Goal: Task Accomplishment & Management: Manage account settings

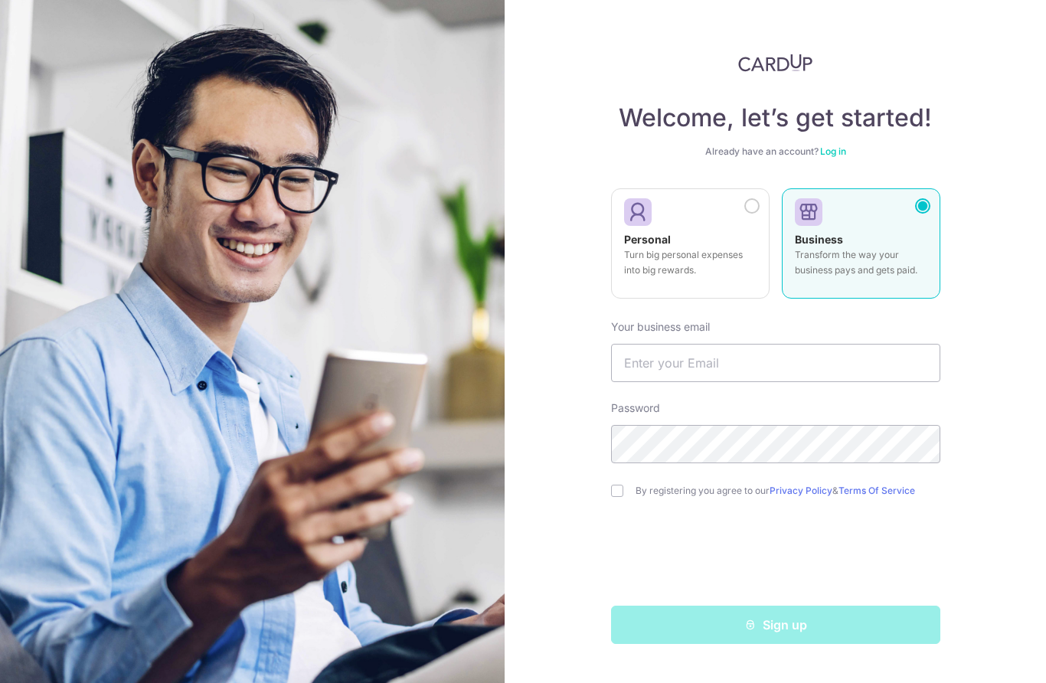
click at [691, 260] on p "Turn big personal expenses into big rewards." at bounding box center [690, 262] width 132 height 31
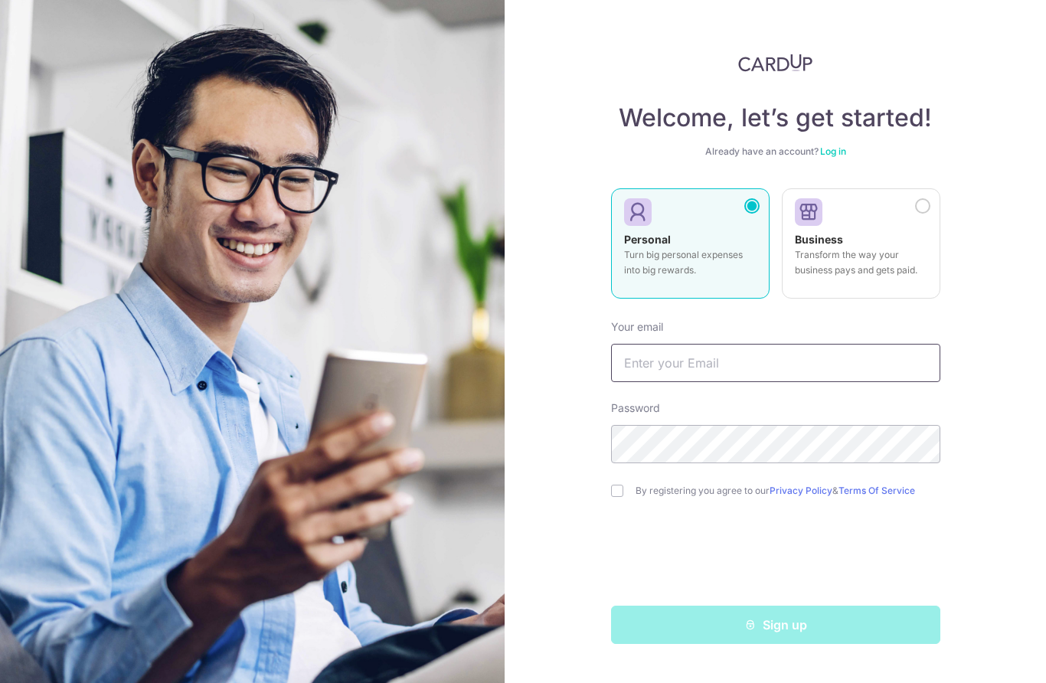
click at [739, 358] on input "text" at bounding box center [775, 363] width 329 height 38
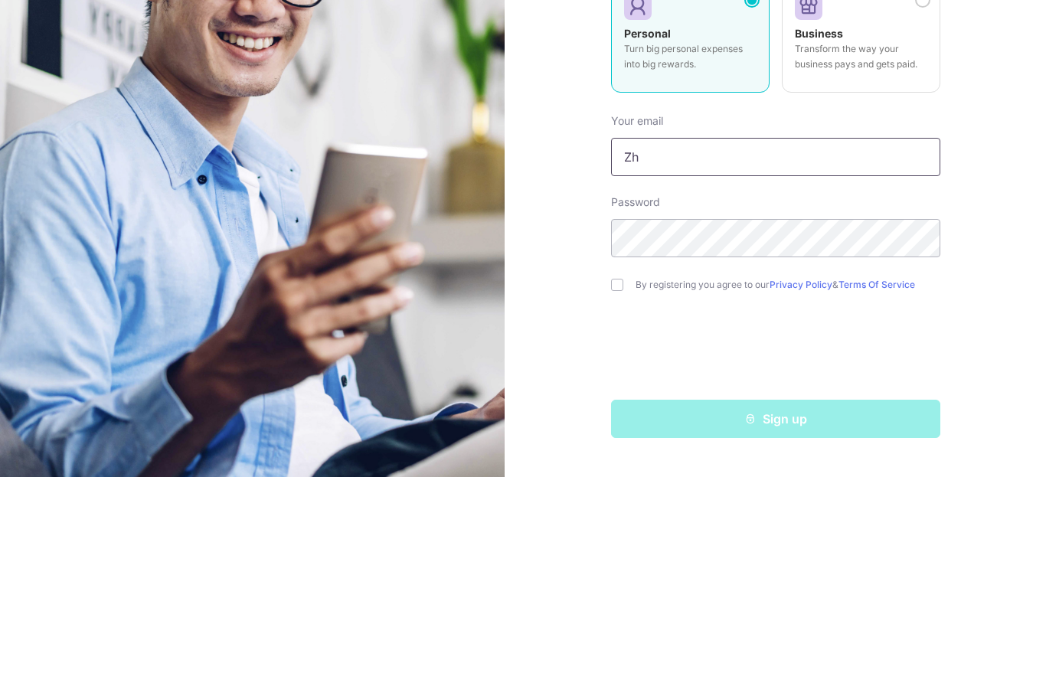
type input "Z"
type input "Oliverzhong323@gmail.com"
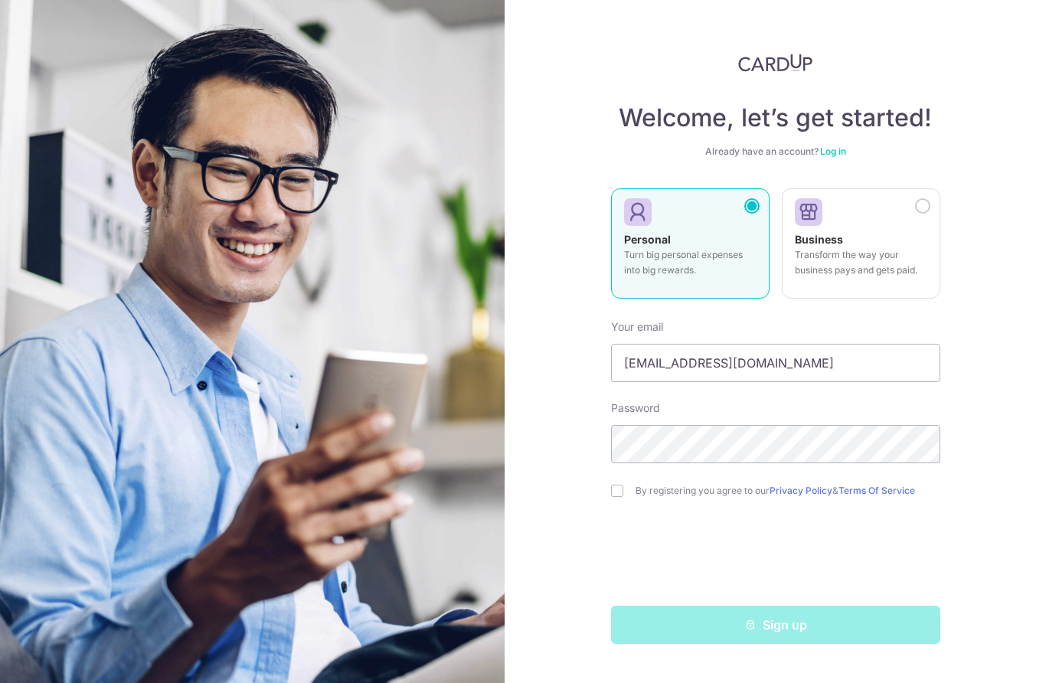
click at [359, 198] on img at bounding box center [252, 392] width 551 height 784
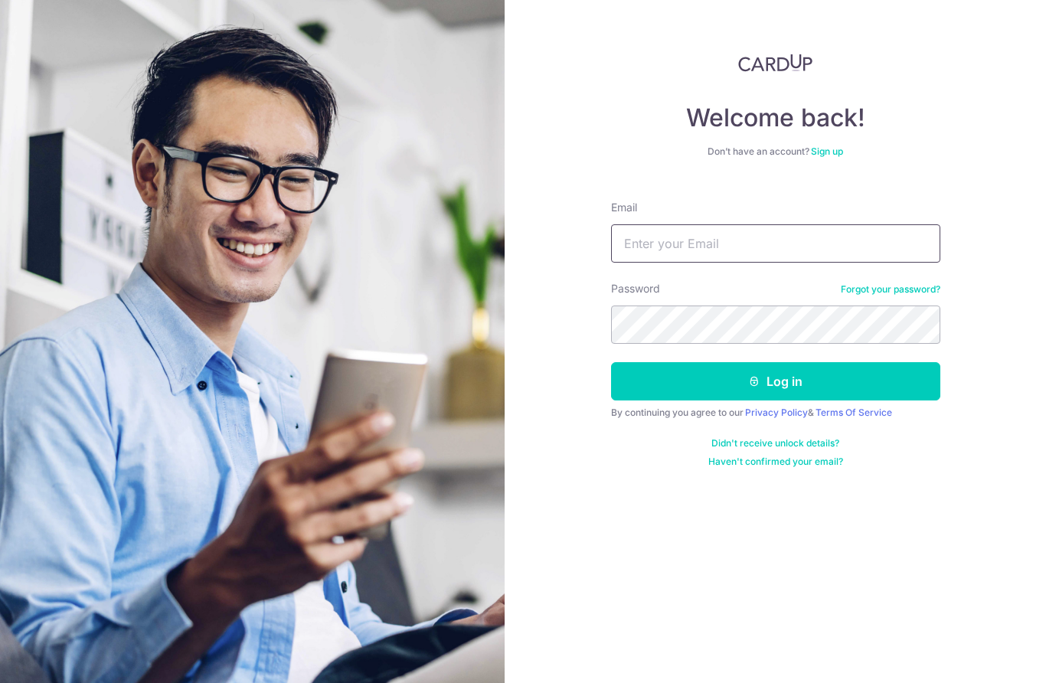
click at [762, 240] on input "Email" at bounding box center [775, 243] width 329 height 38
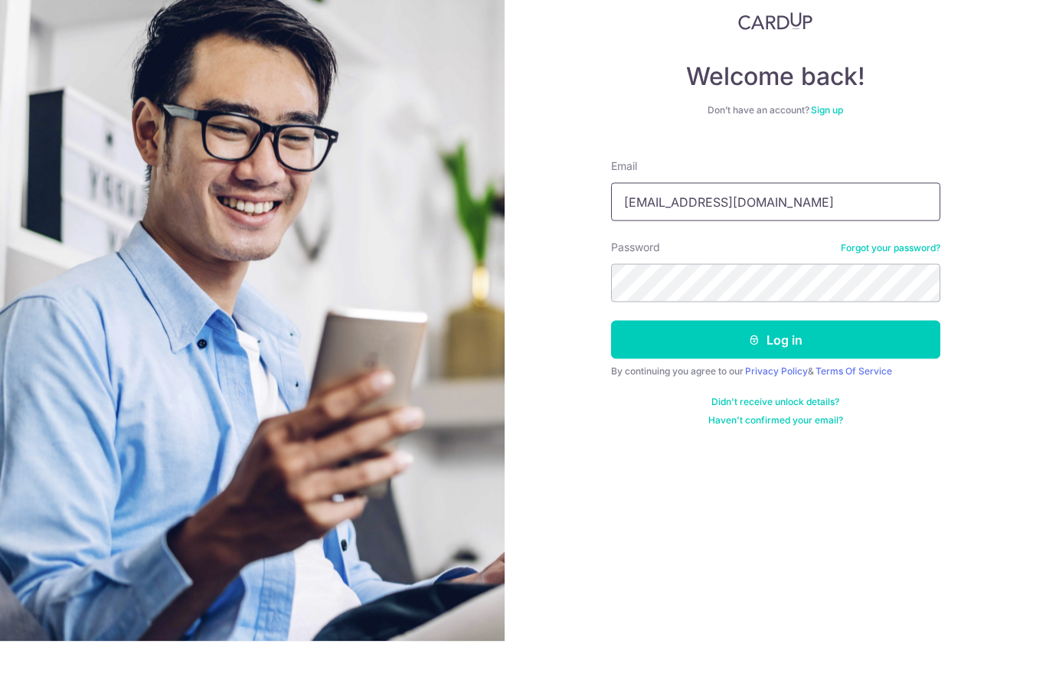
type input "[EMAIL_ADDRESS][DOMAIN_NAME]"
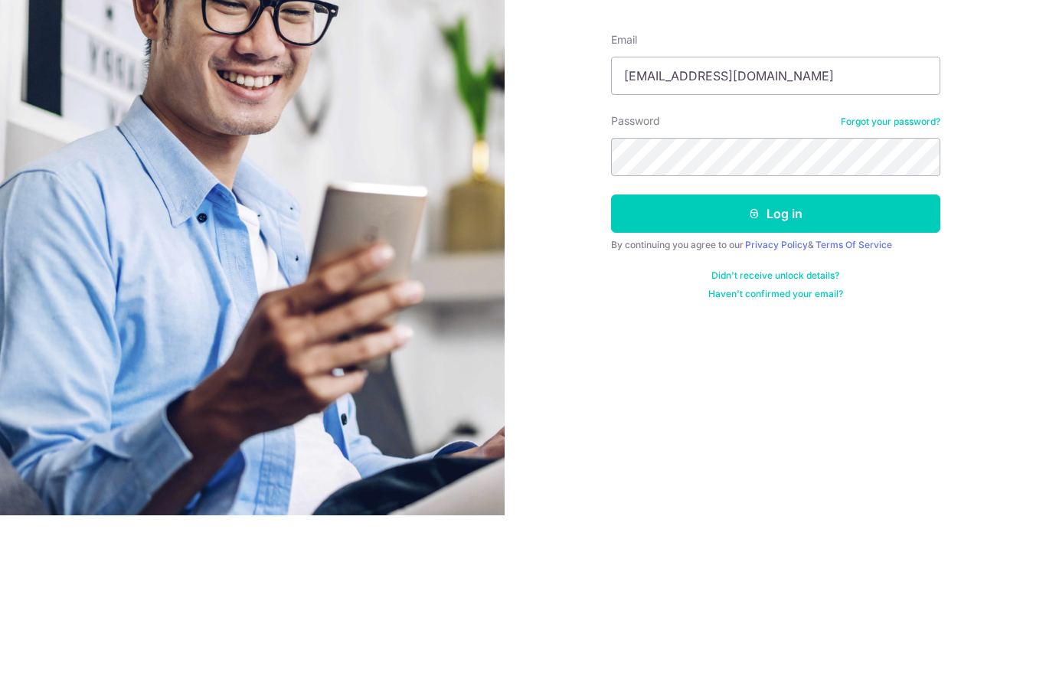
click at [819, 362] on button "Log in" at bounding box center [775, 381] width 329 height 38
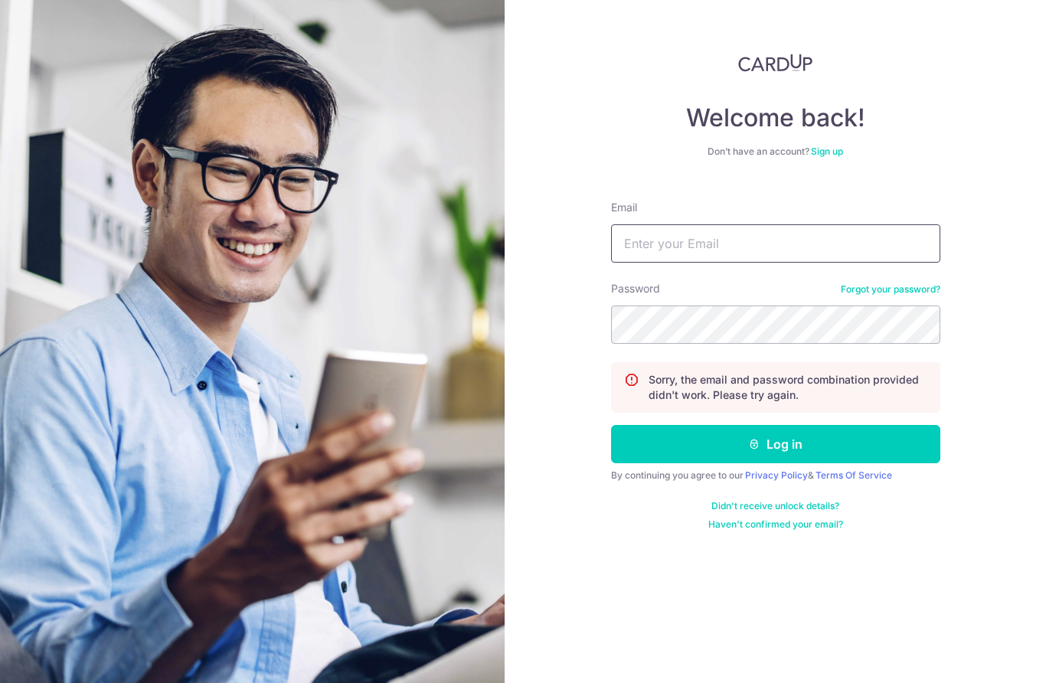
click at [704, 230] on input "Email" at bounding box center [775, 243] width 329 height 38
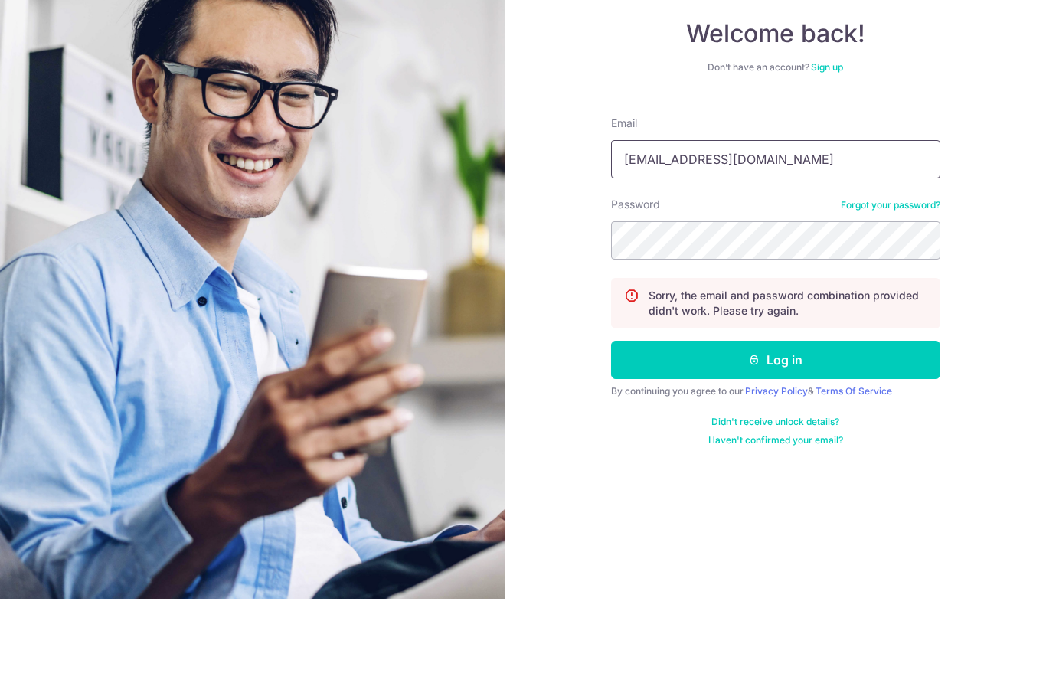
type input "[EMAIL_ADDRESS][DOMAIN_NAME]"
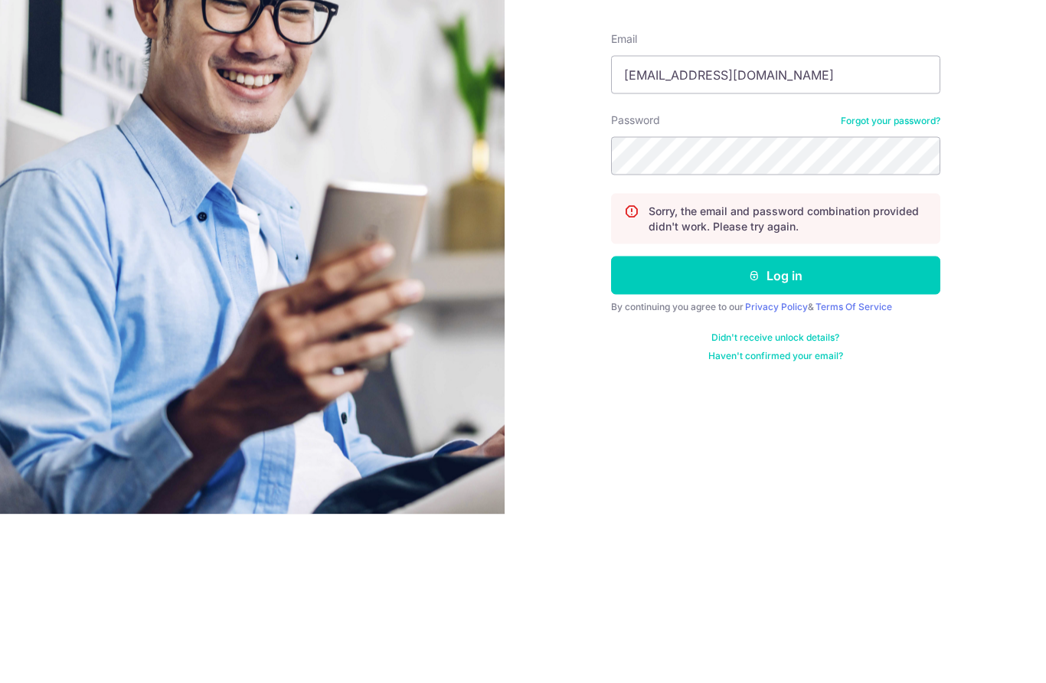
click at [830, 425] on button "Log in" at bounding box center [775, 444] width 329 height 38
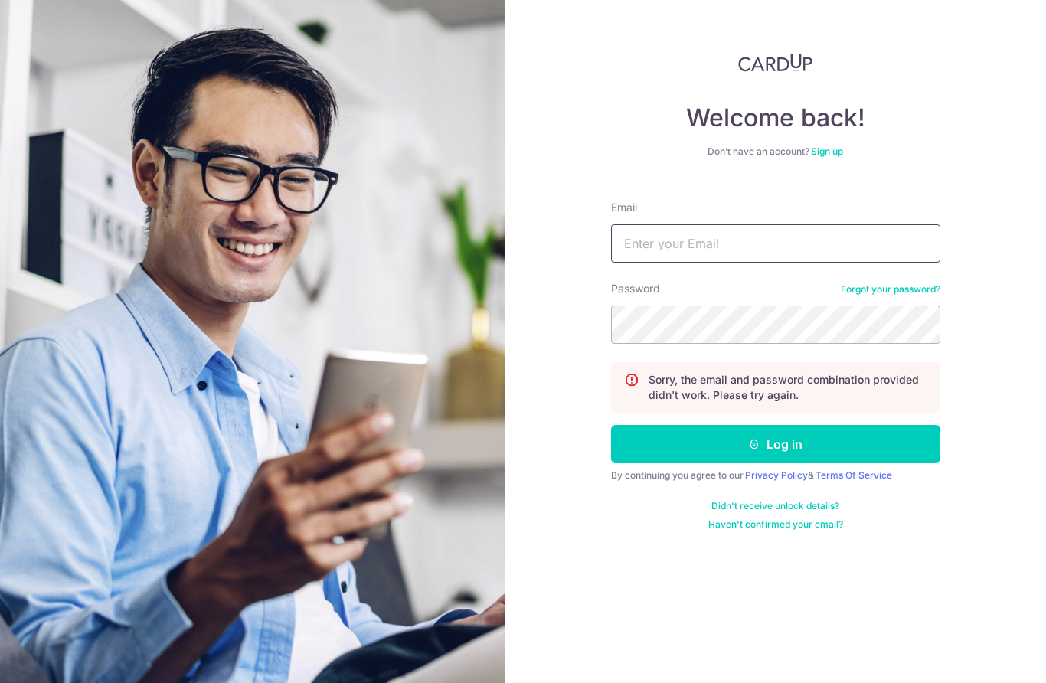
click at [665, 237] on input "Email" at bounding box center [775, 243] width 329 height 38
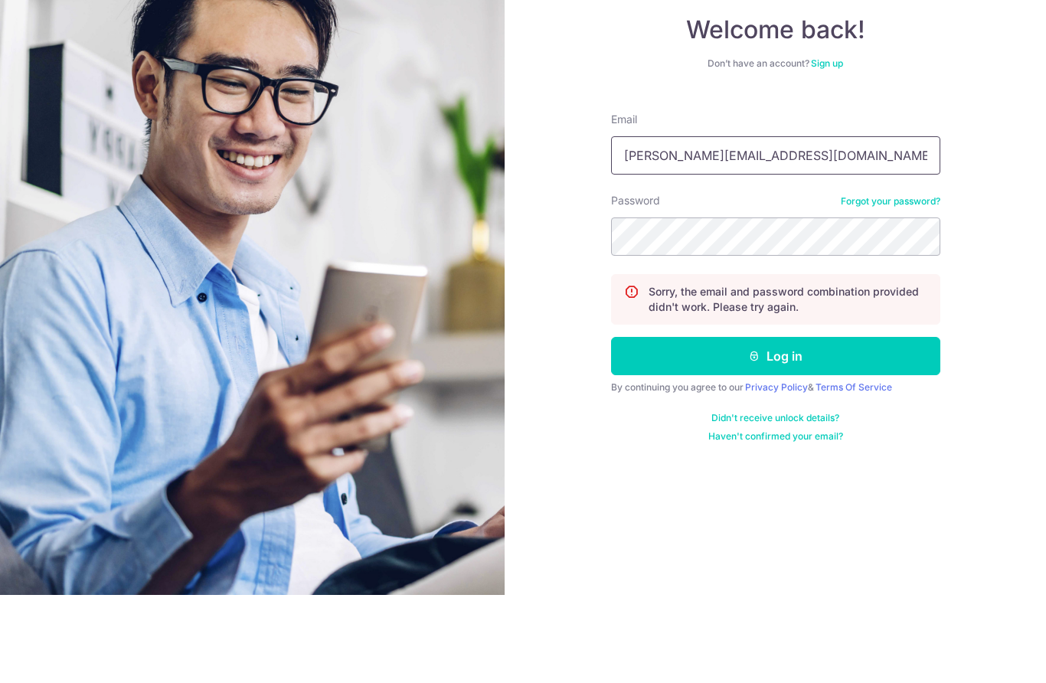
type input "Oliver@gmail.com"
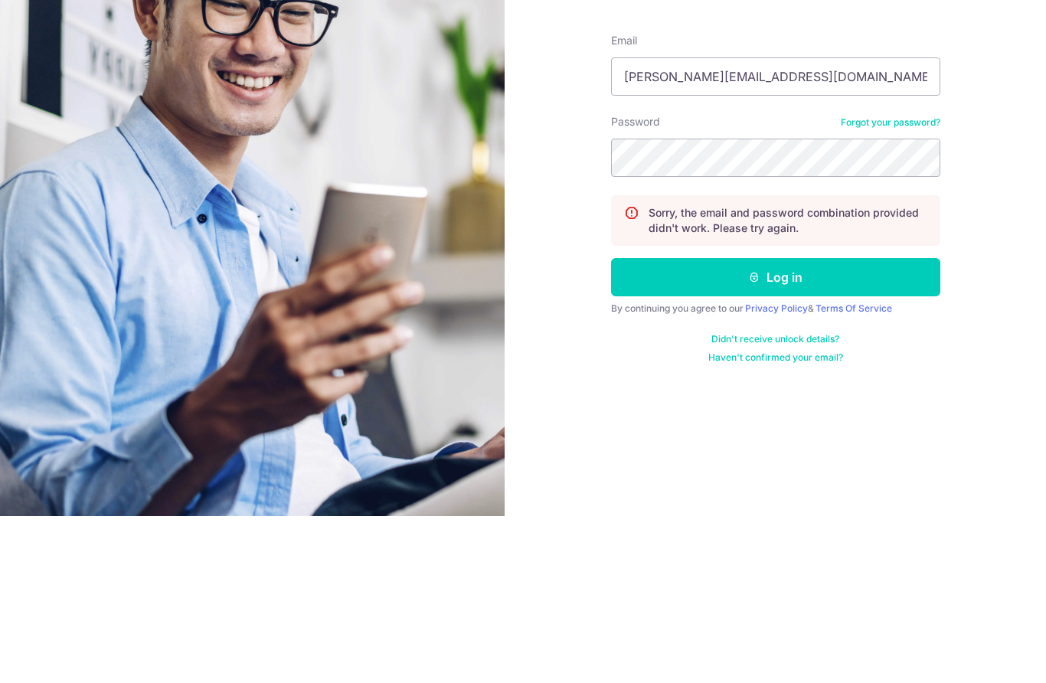
click at [809, 425] on button "Log in" at bounding box center [775, 444] width 329 height 38
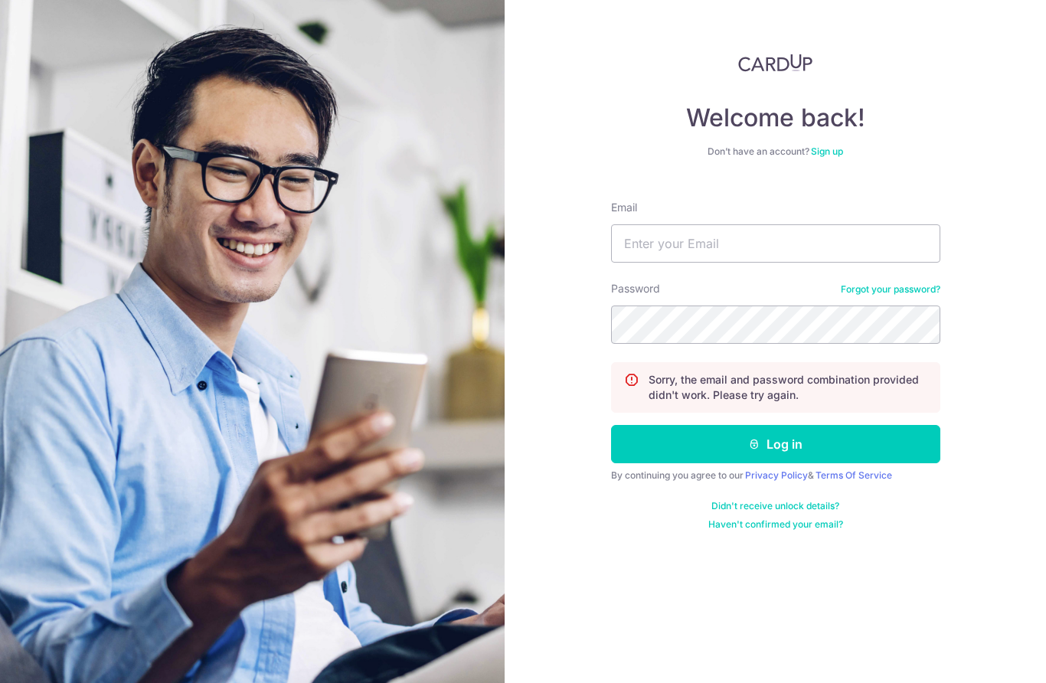
click at [914, 286] on link "Forgot your password?" at bounding box center [891, 289] width 100 height 12
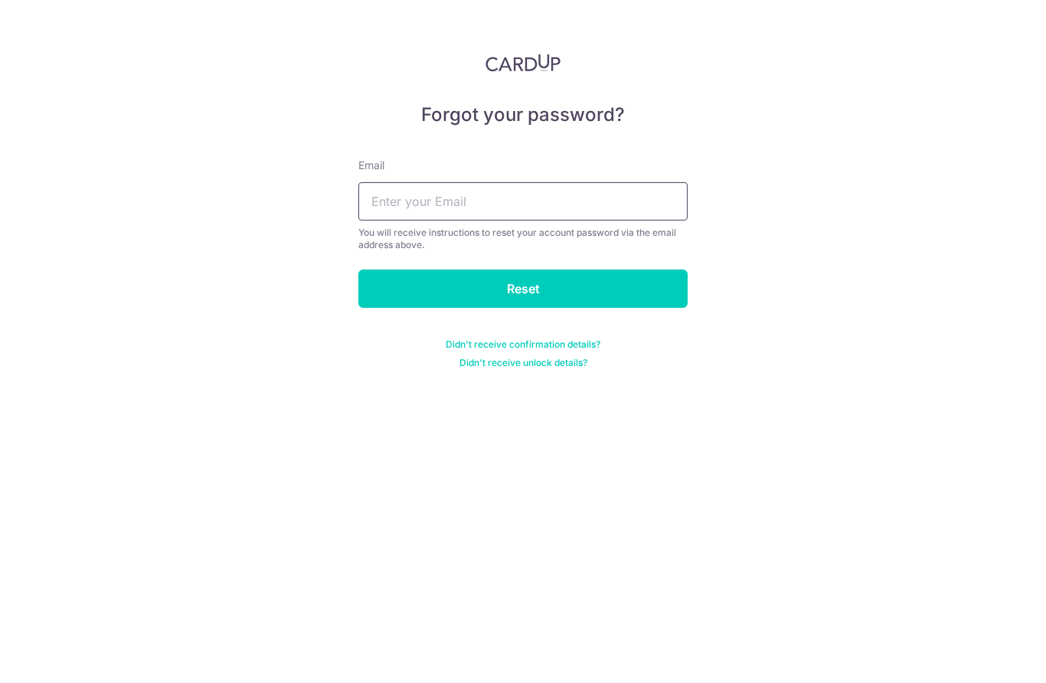
click at [455, 200] on input "text" at bounding box center [522, 201] width 329 height 38
type input "Oliverzhong323@gmail.com"
click at [583, 288] on input "Reset" at bounding box center [522, 289] width 329 height 38
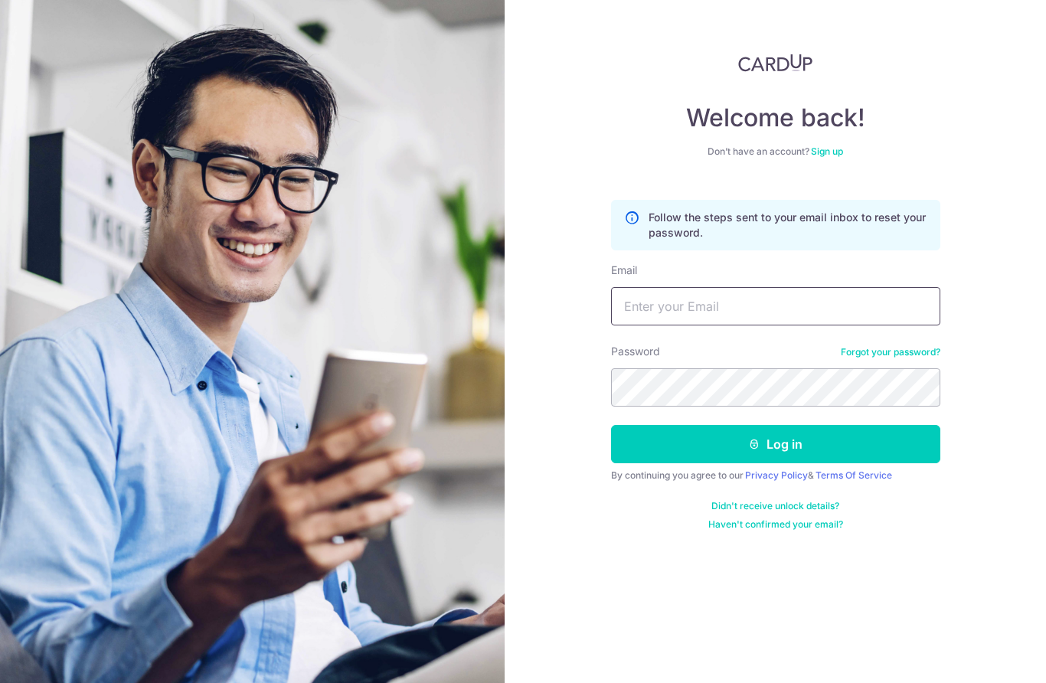
click at [654, 297] on input "Email" at bounding box center [775, 306] width 329 height 38
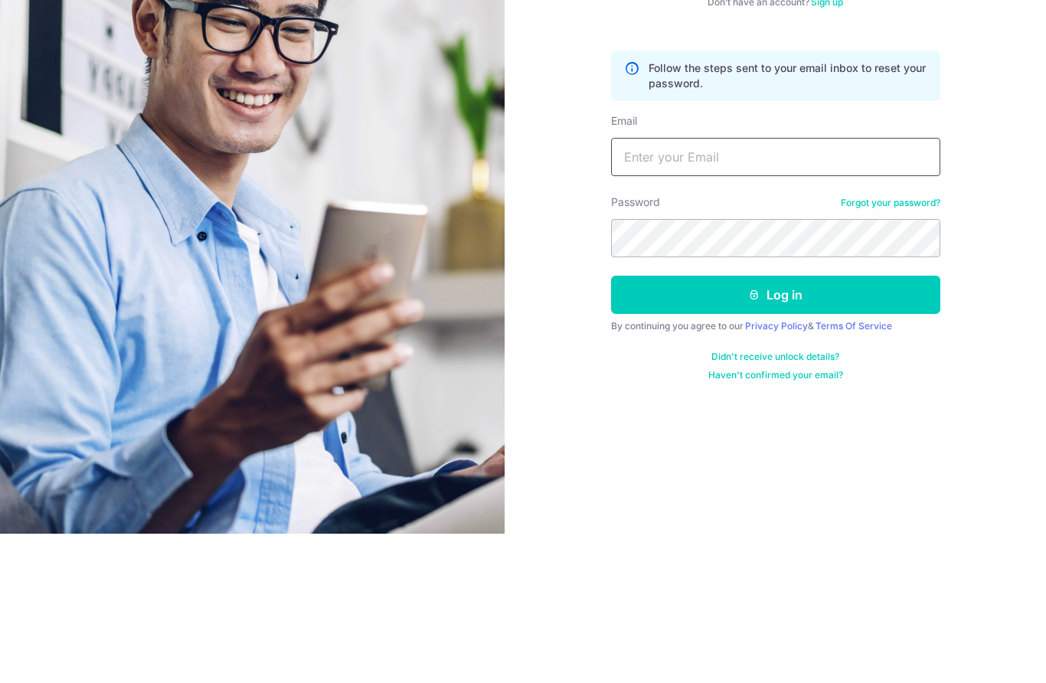
scroll to position [68, 0]
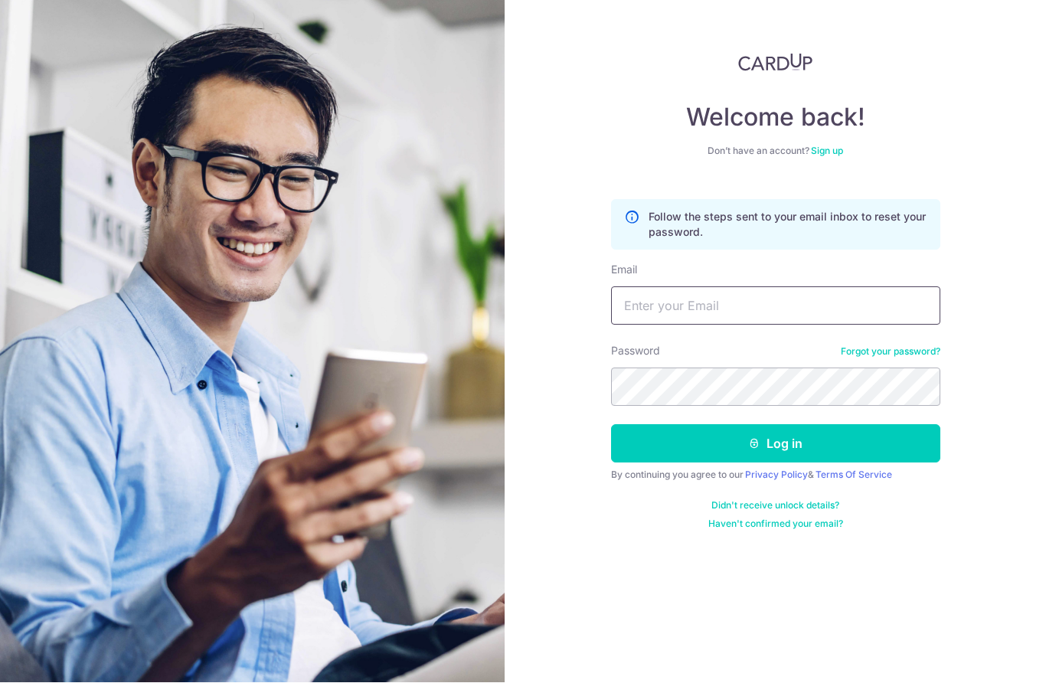
click at [712, 287] on input "Email" at bounding box center [775, 306] width 329 height 38
click at [686, 287] on input "Email" at bounding box center [775, 306] width 329 height 38
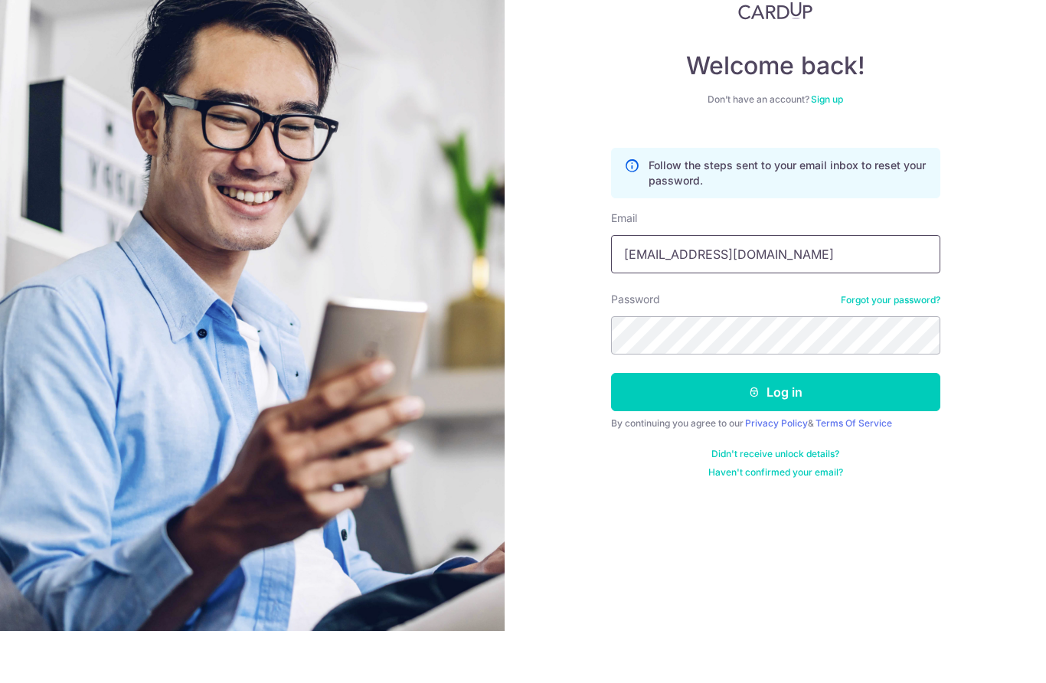
type input "Oliverzhong323@gmail.com"
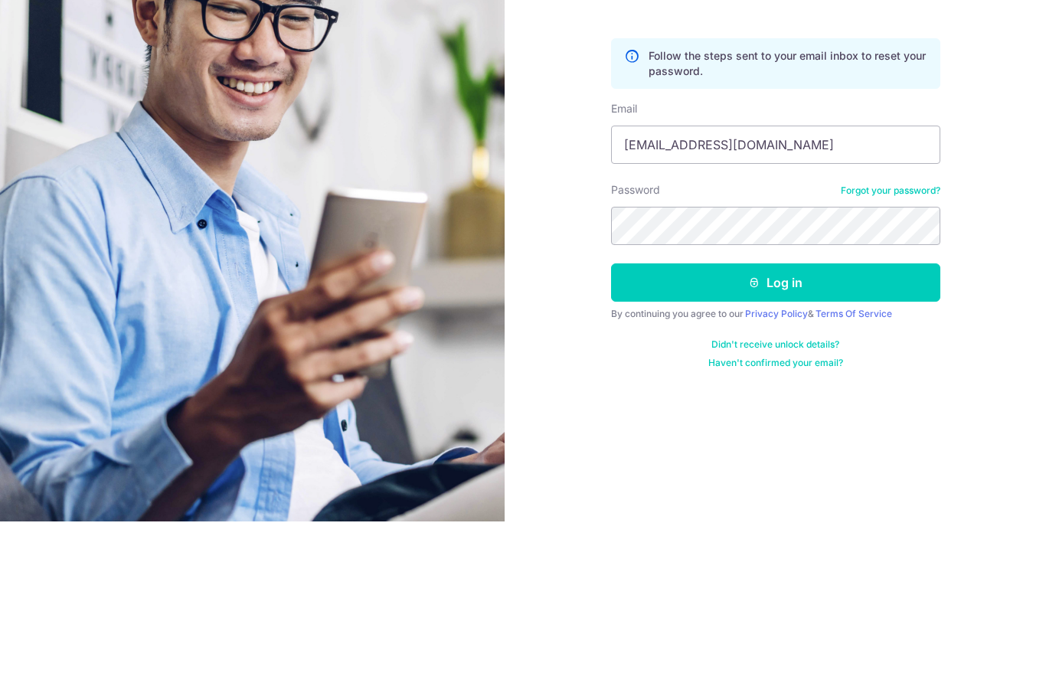
click at [816, 425] on button "Log in" at bounding box center [775, 444] width 329 height 38
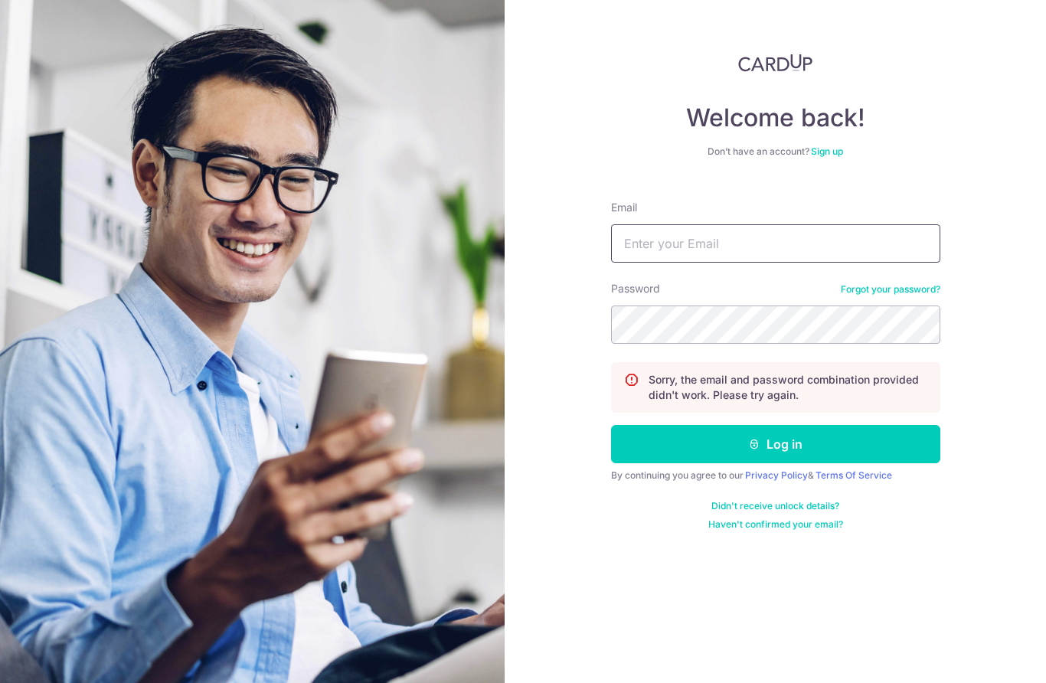
click at [637, 234] on input "Email" at bounding box center [775, 243] width 329 height 38
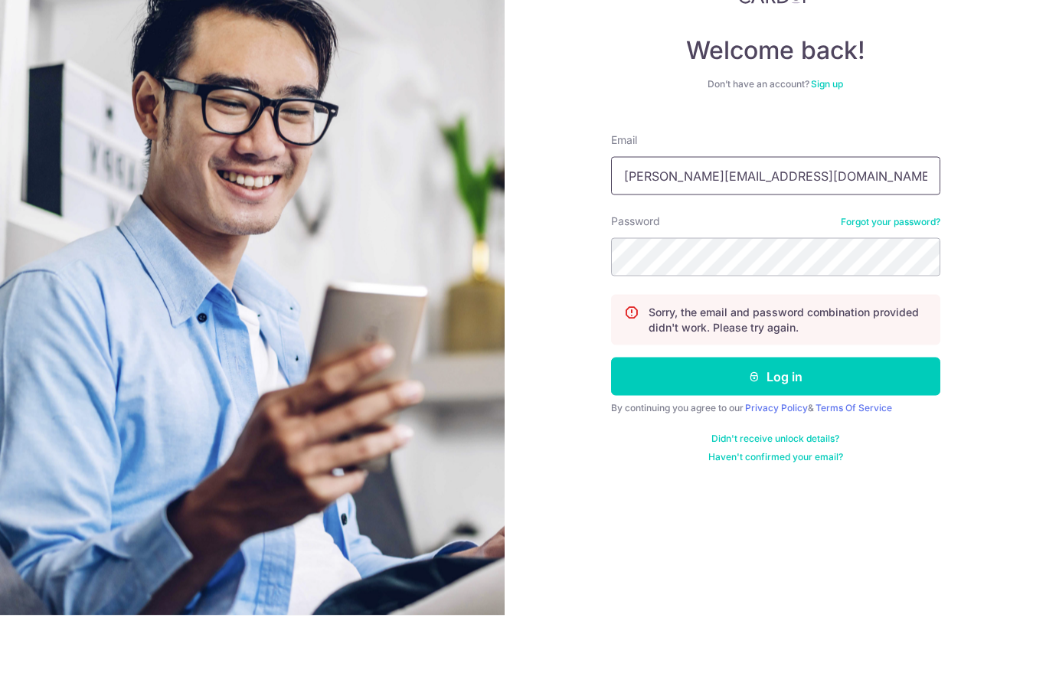
type input "[PERSON_NAME][EMAIL_ADDRESS][DOMAIN_NAME]"
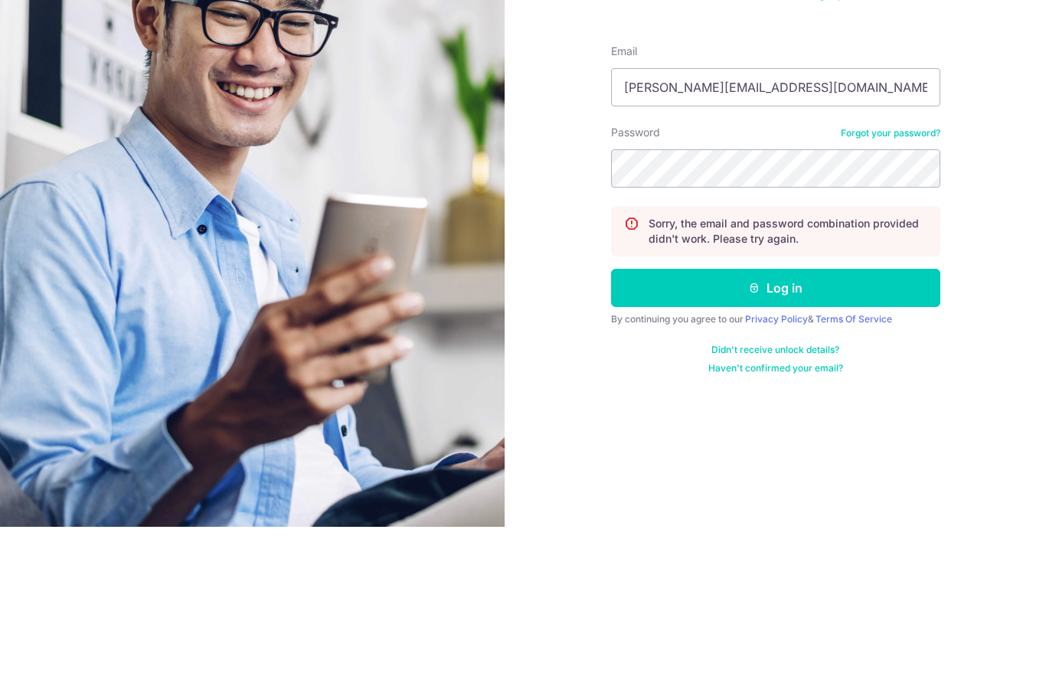
click at [828, 425] on button "Log in" at bounding box center [775, 444] width 329 height 38
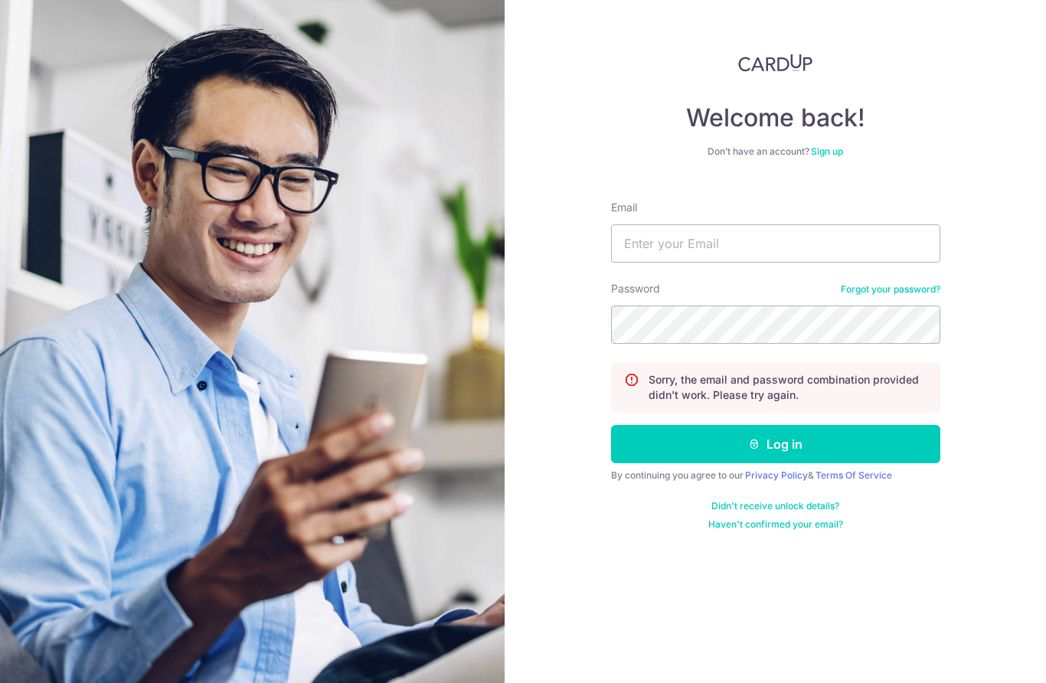
click at [917, 284] on link "Forgot your password?" at bounding box center [891, 289] width 100 height 12
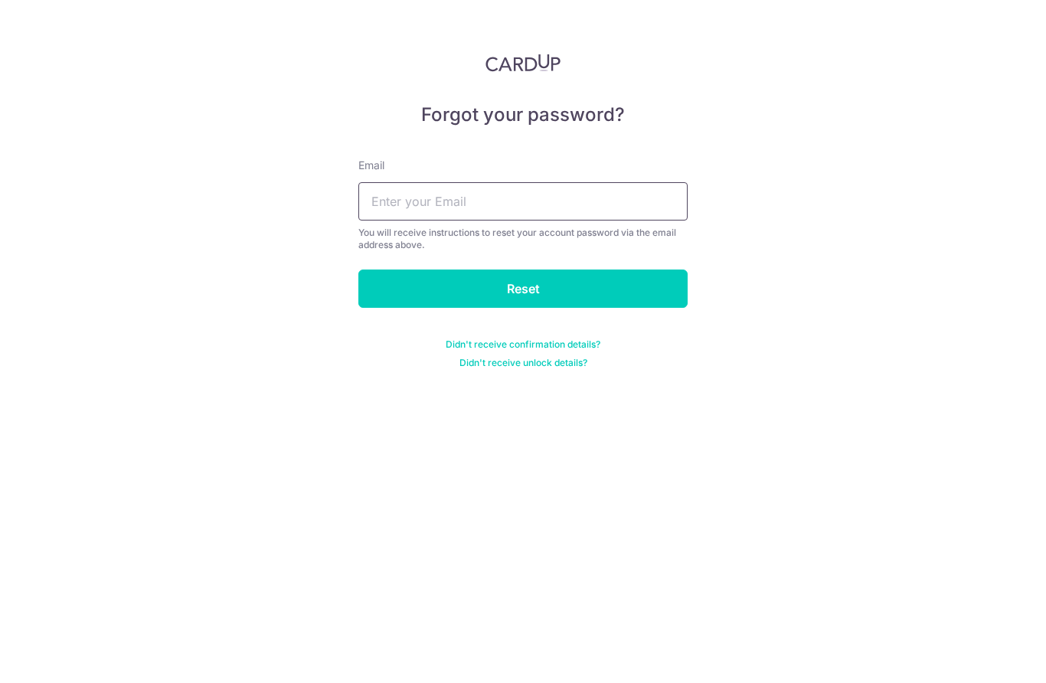
click at [407, 189] on input "text" at bounding box center [522, 201] width 329 height 38
type input "Oliverzhong323@gmail.com"
click at [580, 286] on input "Reset" at bounding box center [522, 289] width 329 height 38
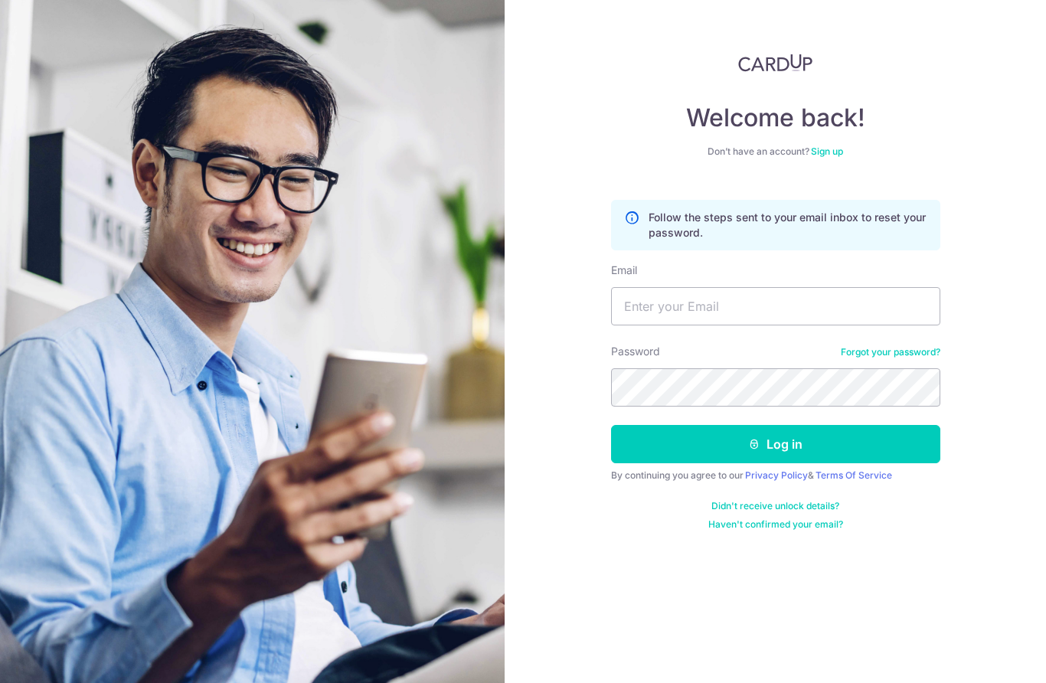
click at [816, 519] on link "Haven't confirmed your email?" at bounding box center [775, 524] width 135 height 12
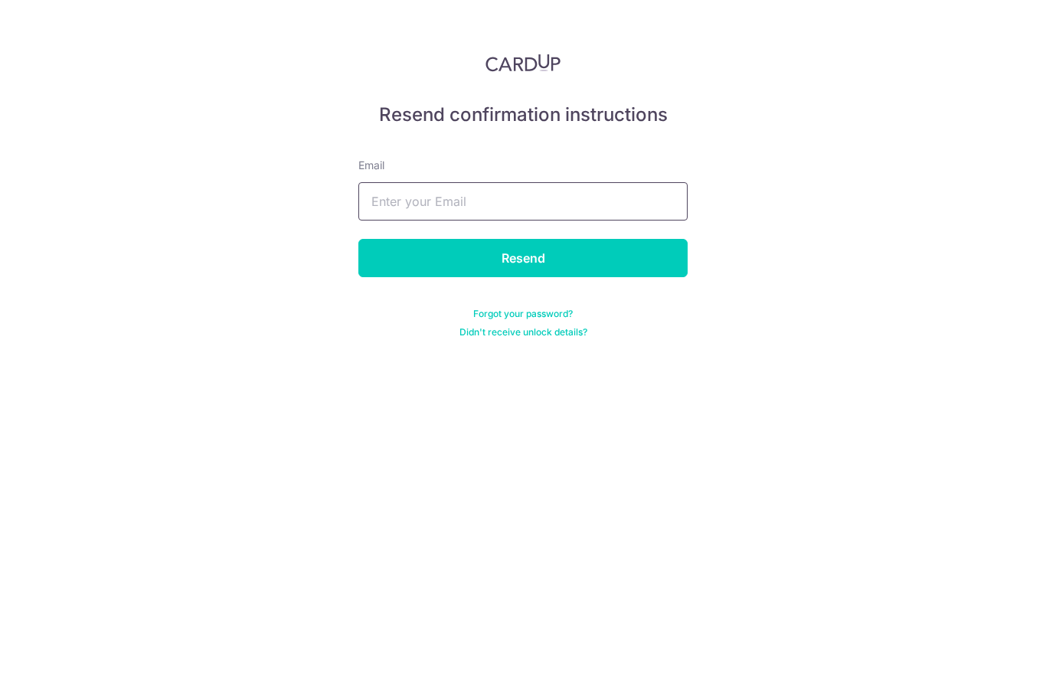
click at [453, 220] on input "text" at bounding box center [522, 201] width 329 height 38
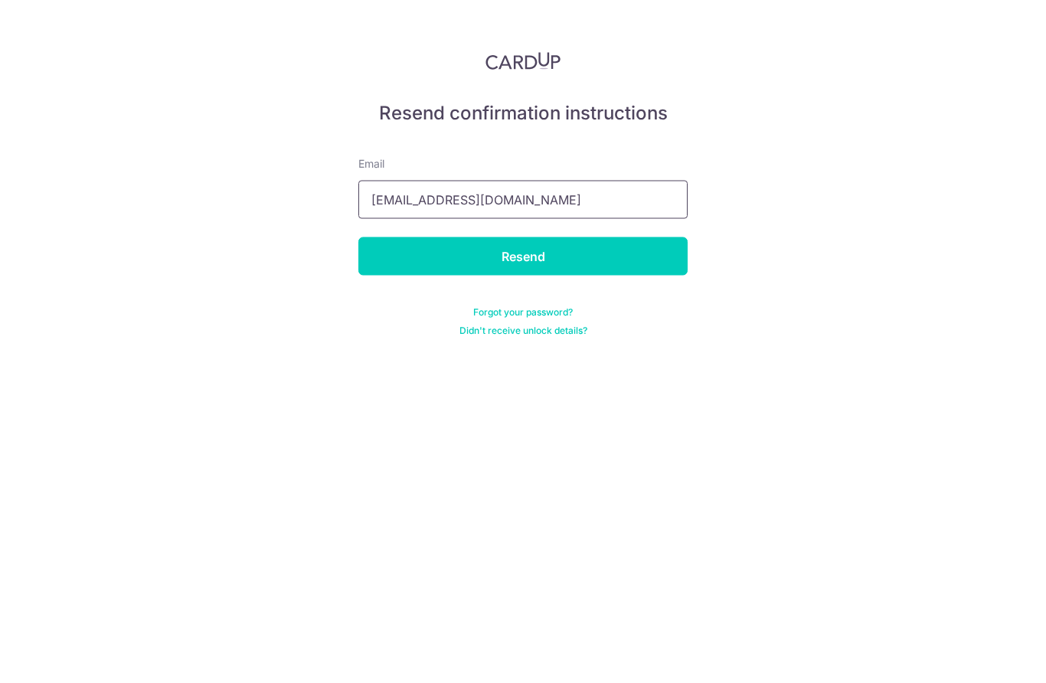
type input "[EMAIL_ADDRESS][DOMAIN_NAME]"
click at [579, 248] on input "Resend" at bounding box center [522, 258] width 329 height 38
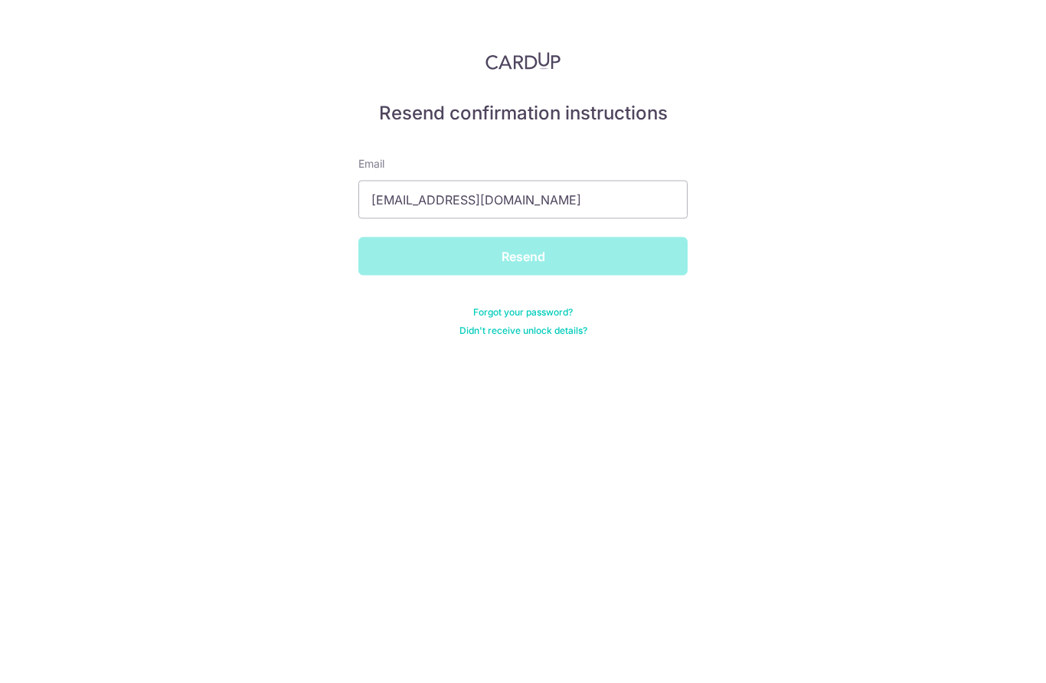
scroll to position [2, 0]
